Goal: Task Accomplishment & Management: Manage account settings

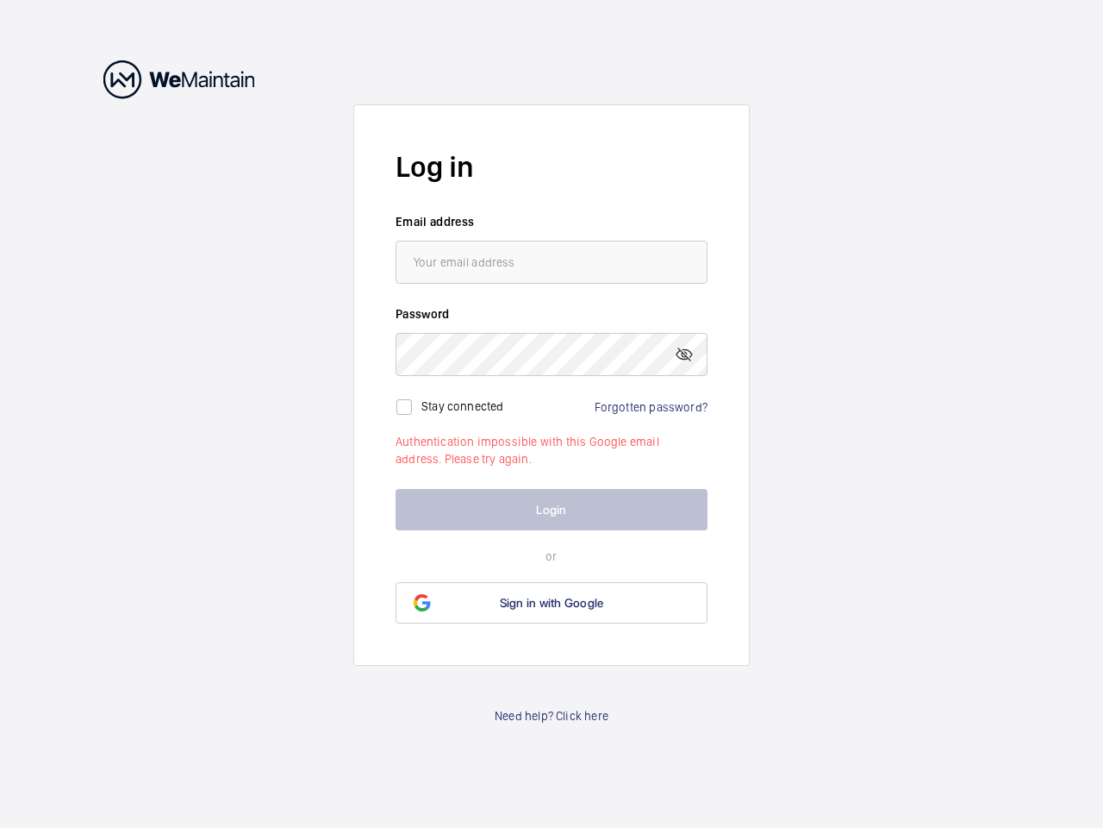
click at [684, 354] on mat-icon at bounding box center [684, 354] width 21 height 21
click at [404, 407] on input "checkbox" at bounding box center [404, 407] width 34 height 34
click at [463, 405] on label "Stay connected" at bounding box center [463, 405] width 83 height 14
checkbox input "true"
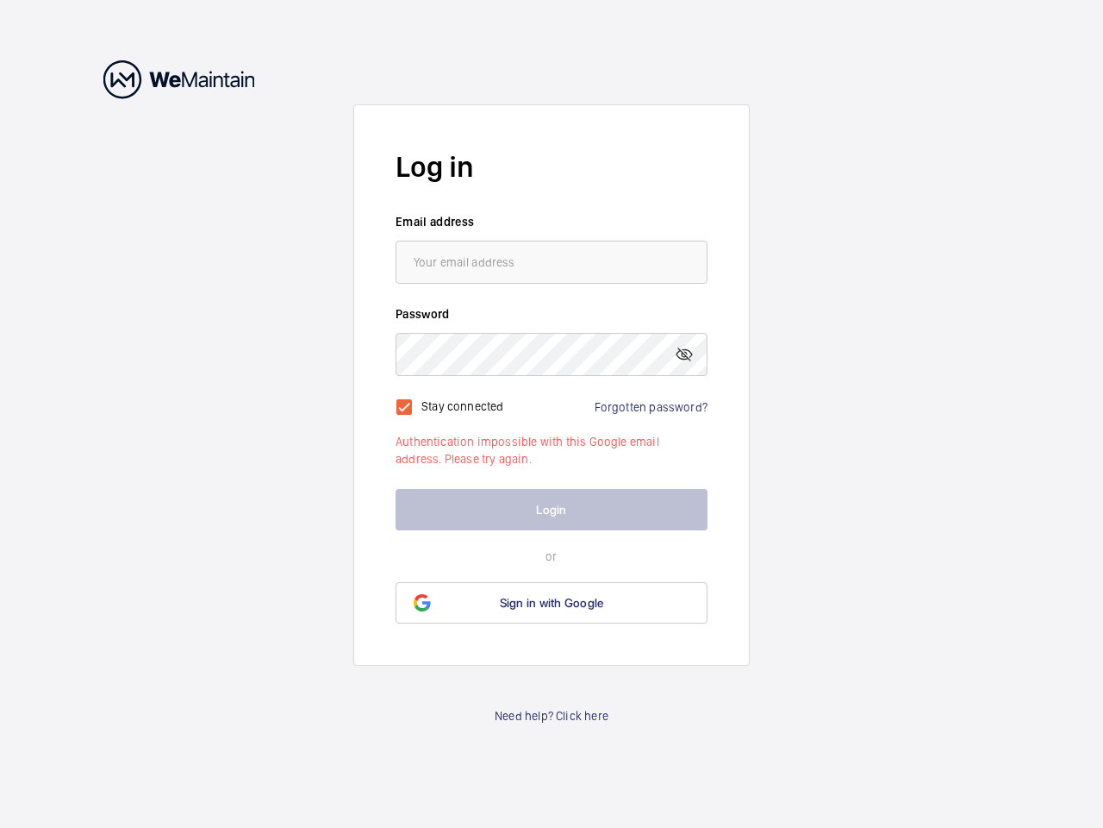
click at [552, 603] on span "Sign in with Google" at bounding box center [552, 603] width 104 height 14
